Goal: Information Seeking & Learning: Learn about a topic

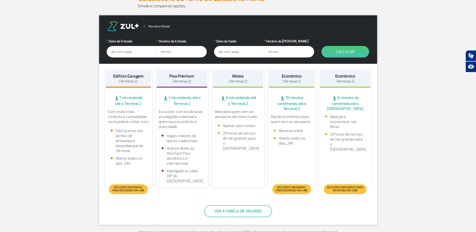
scroll to position [75, 0]
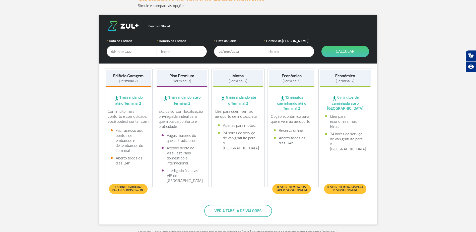
click at [121, 51] on input "text" at bounding box center [132, 52] width 50 height 12
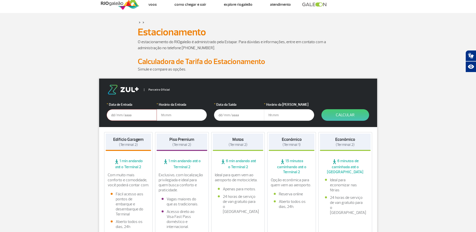
scroll to position [0, 0]
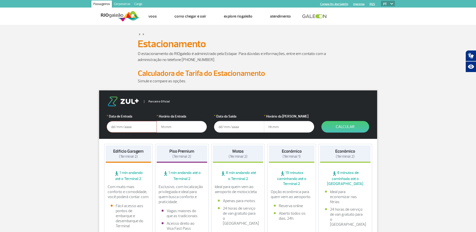
click at [126, 128] on input "text" at bounding box center [132, 127] width 50 height 12
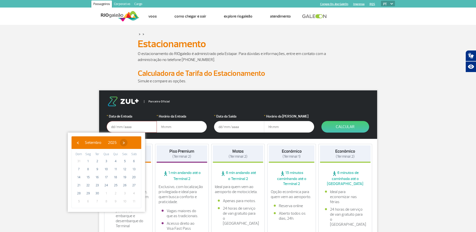
click at [127, 143] on span "›" at bounding box center [124, 143] width 8 height 8
click at [97, 177] on span "14" at bounding box center [97, 177] width 8 height 8
type input "[DATE]"
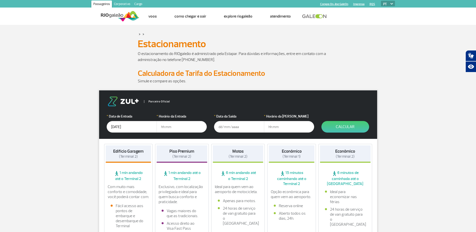
click at [181, 126] on input "text" at bounding box center [182, 127] width 50 height 12
type input "04:30"
click at [232, 126] on input "text" at bounding box center [239, 127] width 50 height 12
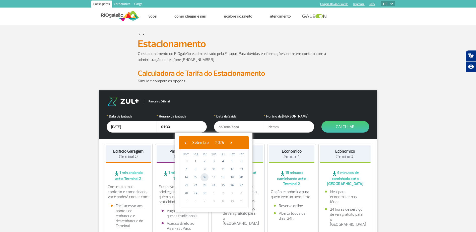
click at [203, 178] on span "16" at bounding box center [205, 177] width 8 height 8
type input "[DATE]"
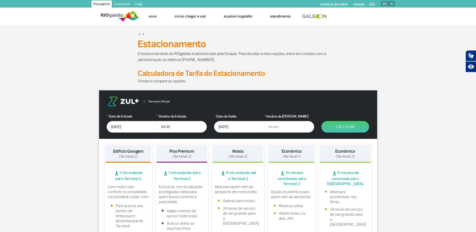
click at [281, 124] on input "text" at bounding box center [289, 127] width 50 height 12
click at [268, 127] on input "text" at bounding box center [289, 127] width 50 height 12
type input "18:00"
click at [350, 132] on button "Calcular" at bounding box center [345, 127] width 48 height 12
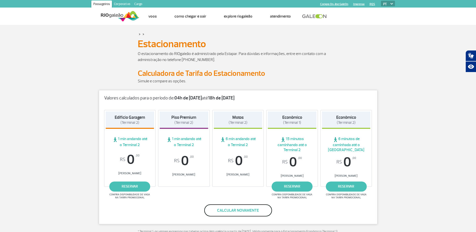
click at [235, 211] on button "Calcular novamente" at bounding box center [238, 210] width 68 height 12
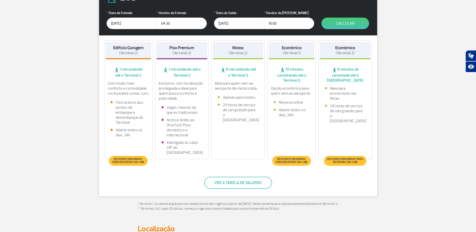
scroll to position [75, 0]
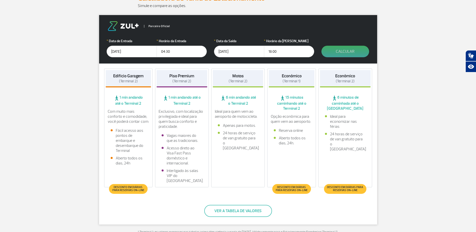
click at [352, 55] on button "Calcular" at bounding box center [345, 52] width 48 height 12
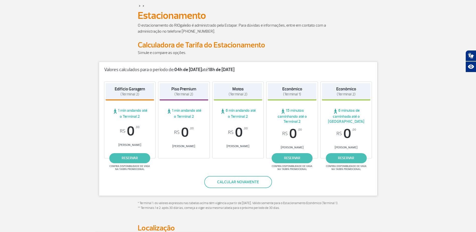
scroll to position [0, 0]
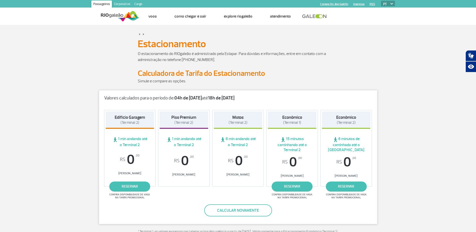
click at [239, 170] on div "R$ 0 ,00 [PERSON_NAME]" at bounding box center [238, 165] width 49 height 22
click at [237, 173] on span "[PERSON_NAME]" at bounding box center [238, 175] width 49 height 4
click at [238, 155] on span "R$ 0 ,00" at bounding box center [238, 161] width 49 height 14
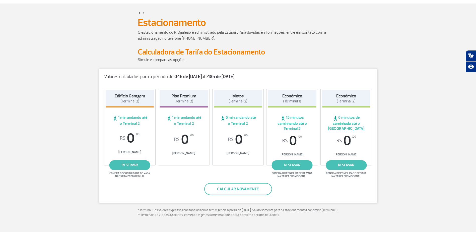
scroll to position [50, 0]
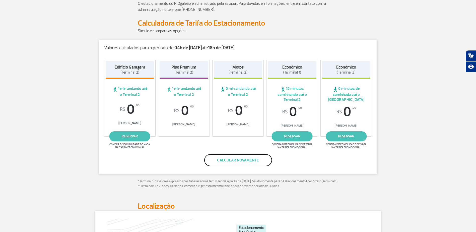
click at [230, 162] on button "Calcular novamente" at bounding box center [238, 160] width 68 height 12
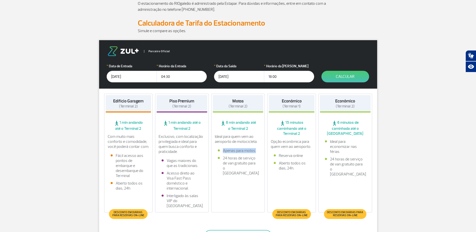
drag, startPoint x: 223, startPoint y: 151, endPoint x: 260, endPoint y: 151, distance: 36.9
click at [260, 151] on div "Ideal para quem vem ao aeroporto de motocicleta. Apenas para motos. 24 horas de…" at bounding box center [238, 156] width 51 height 44
drag, startPoint x: 260, startPoint y: 151, endPoint x: 230, endPoint y: 158, distance: 31.5
click at [230, 158] on li "24 horas de serviço de van gratuito para o [GEOGRAPHIC_DATA]" at bounding box center [238, 166] width 41 height 20
drag, startPoint x: 225, startPoint y: 160, endPoint x: 248, endPoint y: 171, distance: 26.0
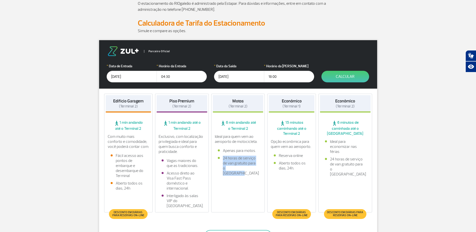
click at [248, 171] on div "Ideal para quem vem ao aeroporto de motocicleta. Apenas para motos. 24 horas de…" at bounding box center [238, 156] width 51 height 44
drag, startPoint x: 248, startPoint y: 171, endPoint x: 245, endPoint y: 176, distance: 6.3
click at [245, 176] on div "Motos (Terminal 2) 6 min andando até o Terminal 2 Ideal para quem vem ao aeropo…" at bounding box center [238, 153] width 54 height 119
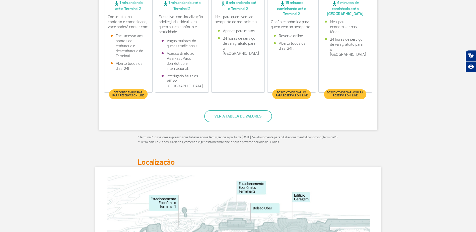
scroll to position [176, 0]
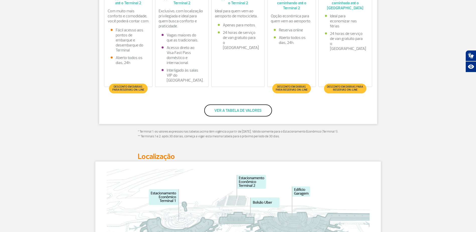
click at [254, 111] on button "Ver a tabela de valores" at bounding box center [238, 110] width 68 height 12
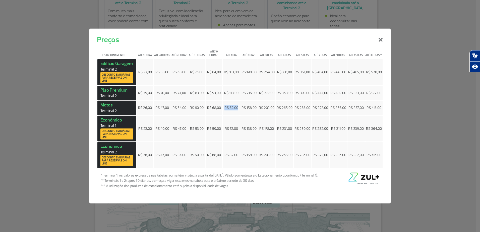
drag, startPoint x: 225, startPoint y: 108, endPoint x: 238, endPoint y: 109, distance: 13.3
click at [238, 109] on span "R$ 82,00" at bounding box center [231, 108] width 14 height 4
drag, startPoint x: 238, startPoint y: 109, endPoint x: 251, endPoint y: 111, distance: 13.7
click at [251, 111] on td "R$ 158,00" at bounding box center [248, 108] width 17 height 15
drag, startPoint x: 240, startPoint y: 107, endPoint x: 256, endPoint y: 108, distance: 15.8
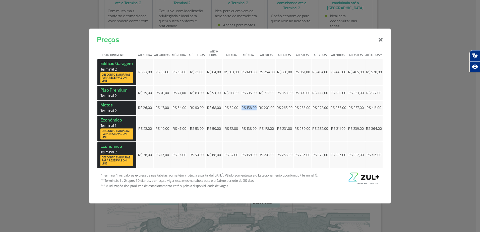
click at [256, 108] on table "Estacionamento Até 1 hora Até 4 horas Até 6 horas Até 8 horas Até 10 horas Até …" at bounding box center [240, 106] width 286 height 123
click at [381, 40] on button "×" at bounding box center [380, 39] width 13 height 18
